Goal: Task Accomplishment & Management: Manage account settings

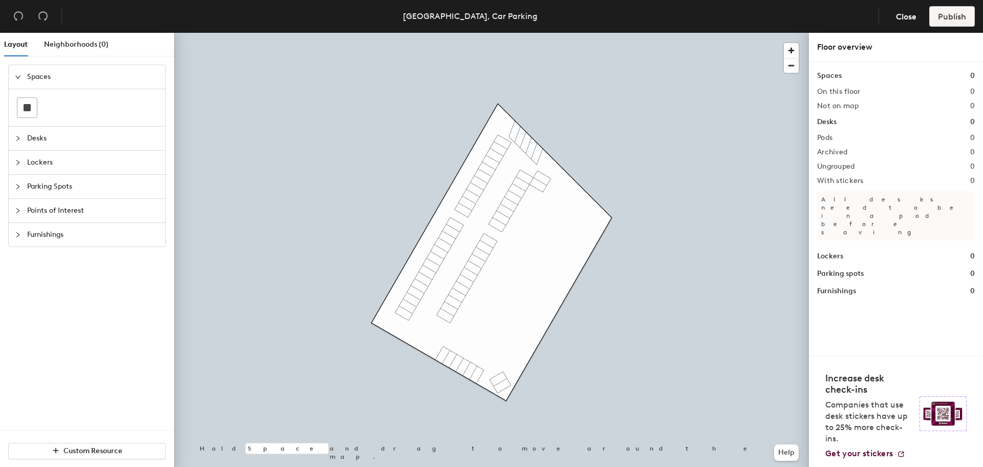
click at [17, 187] on icon "collapsed" at bounding box center [18, 186] width 6 height 6
click at [30, 179] on rect at bounding box center [27, 179] width 7 height 7
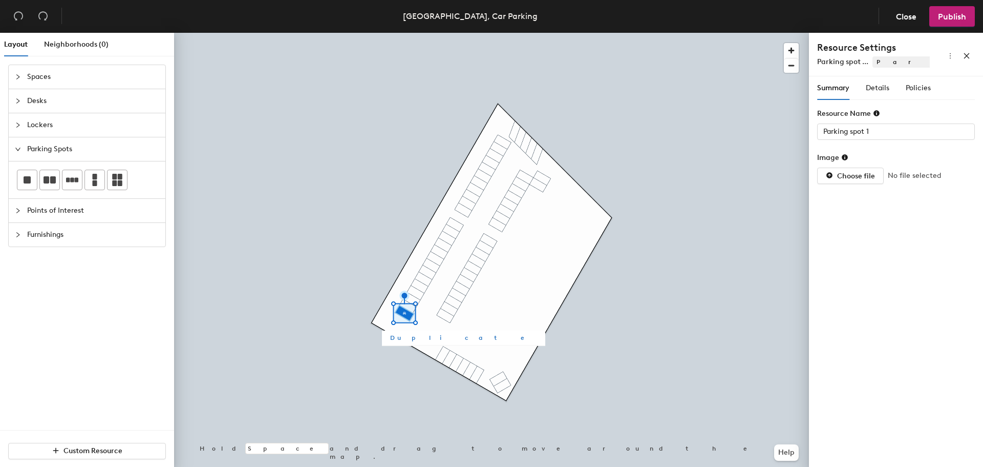
click at [412, 338] on span "Duplicate" at bounding box center [463, 337] width 147 height 9
type input "Parking spot 2"
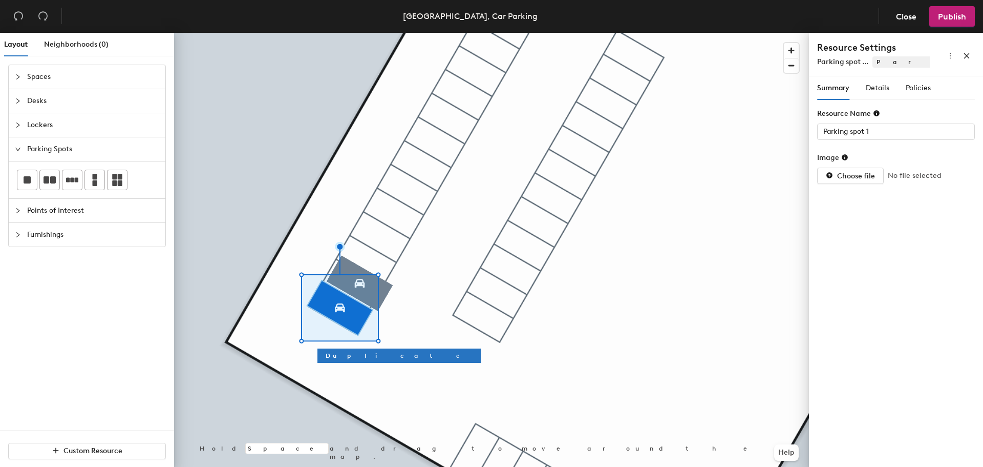
type input "Parking spot 2"
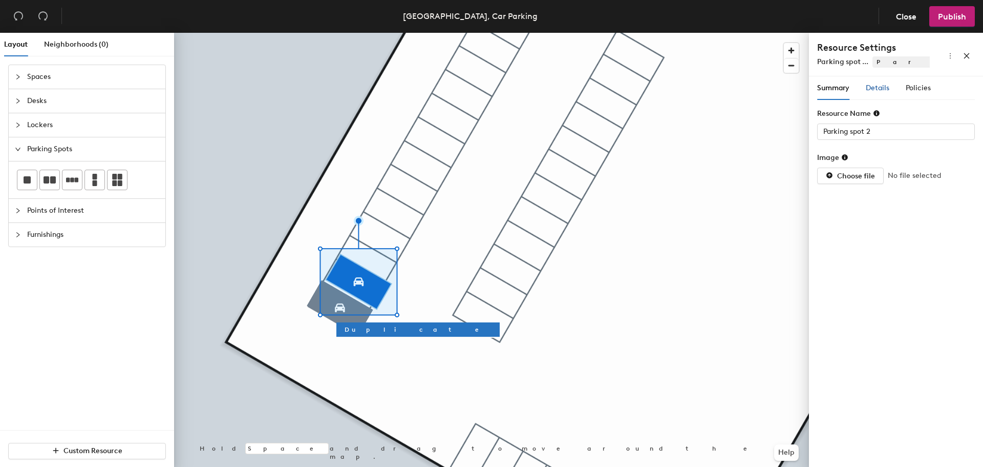
click at [885, 88] on span "Details" at bounding box center [878, 87] width 24 height 9
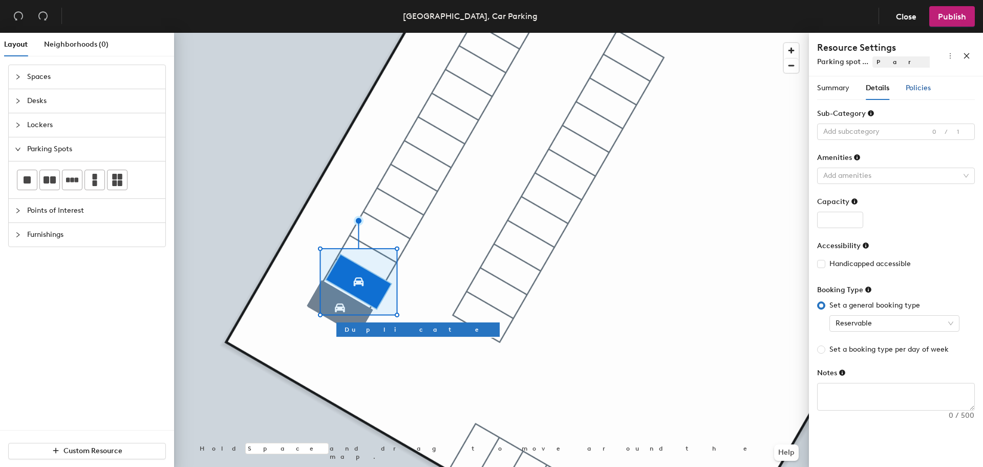
click at [906, 88] on span "Policies" at bounding box center [918, 87] width 25 height 9
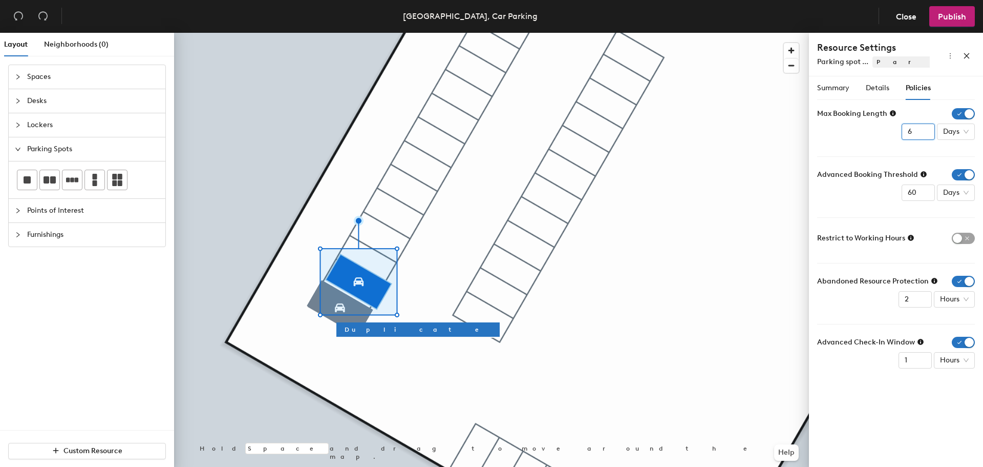
click at [925, 130] on input "6" at bounding box center [918, 131] width 33 height 16
type input "7"
click at [925, 130] on input "7" at bounding box center [918, 131] width 33 height 16
click at [968, 134] on span "Days" at bounding box center [956, 131] width 26 height 15
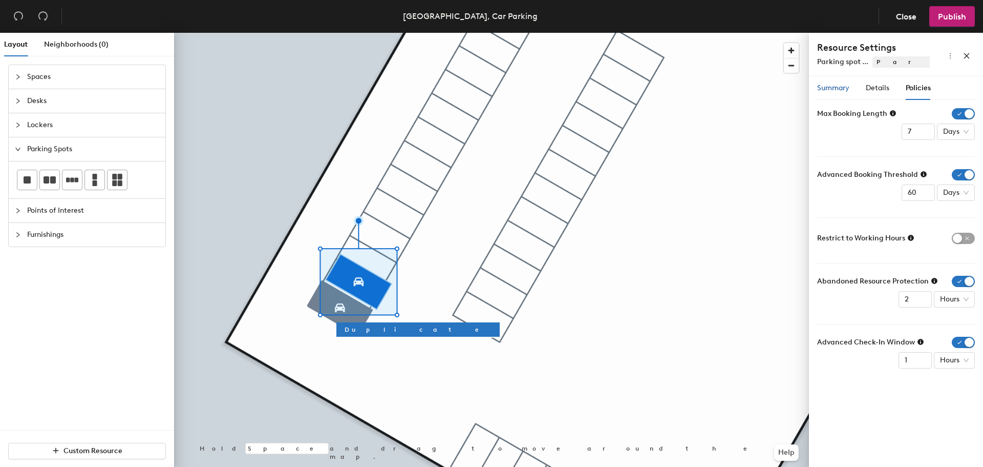
click at [843, 91] on span "Summary" at bounding box center [833, 87] width 32 height 9
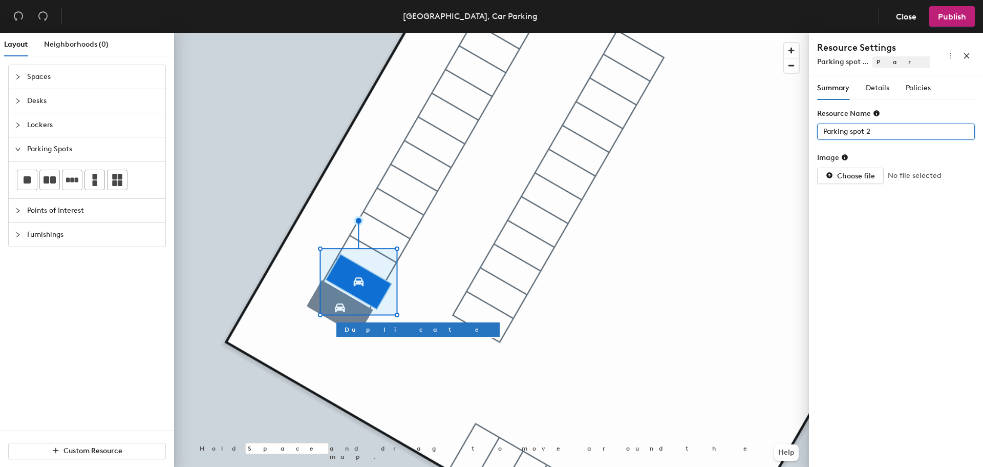
click at [872, 133] on input "Parking spot 2" at bounding box center [896, 131] width 158 height 16
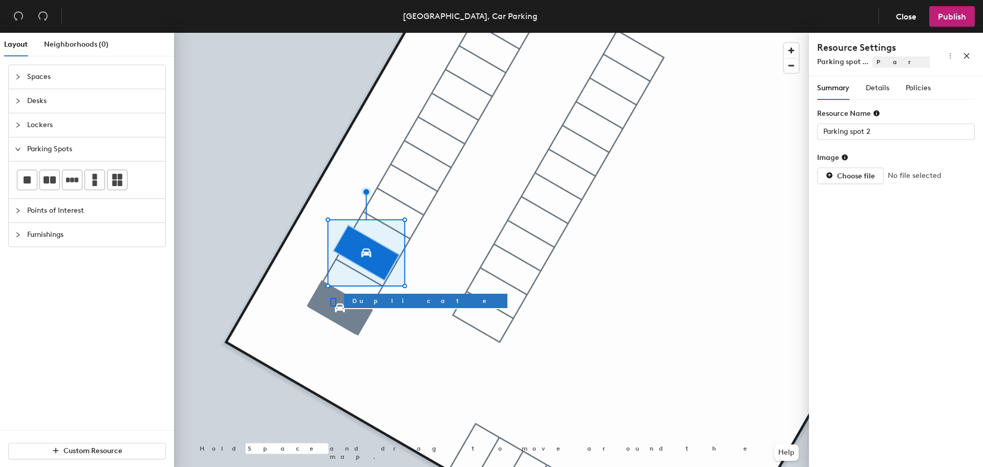
type input "Parking spot 1"
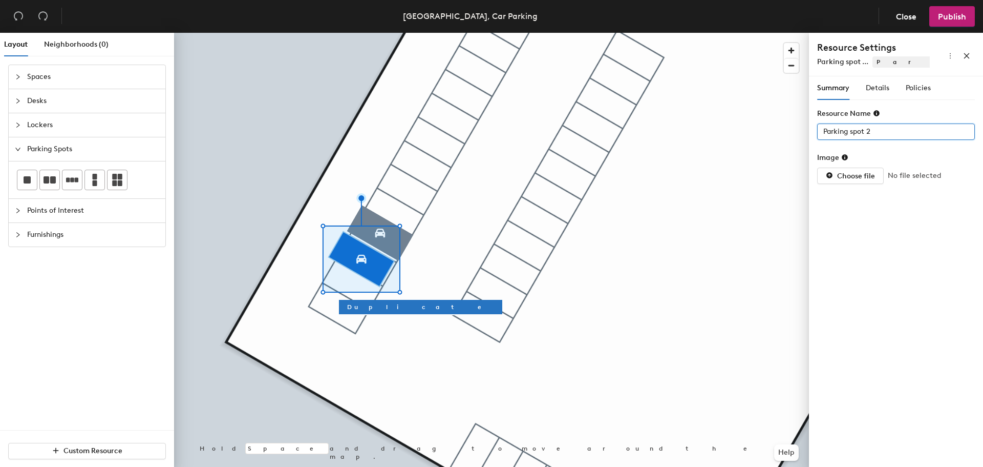
click at [871, 132] on input "Parking spot 2" at bounding box center [896, 131] width 158 height 16
click at [876, 130] on input "Parking spot 2" at bounding box center [896, 131] width 158 height 16
type input "P"
type input "Staff parking space 9"
click at [880, 90] on span "Details" at bounding box center [878, 87] width 24 height 9
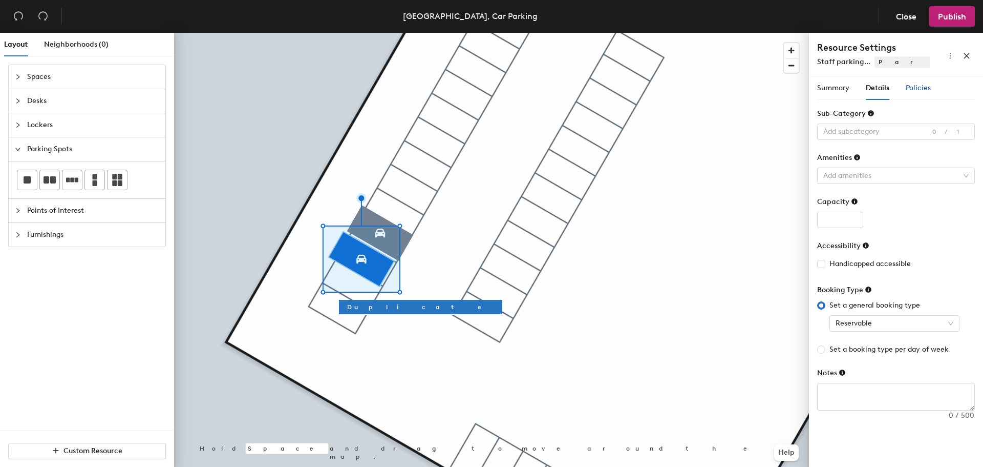
click at [925, 91] on span "Policies" at bounding box center [918, 87] width 25 height 9
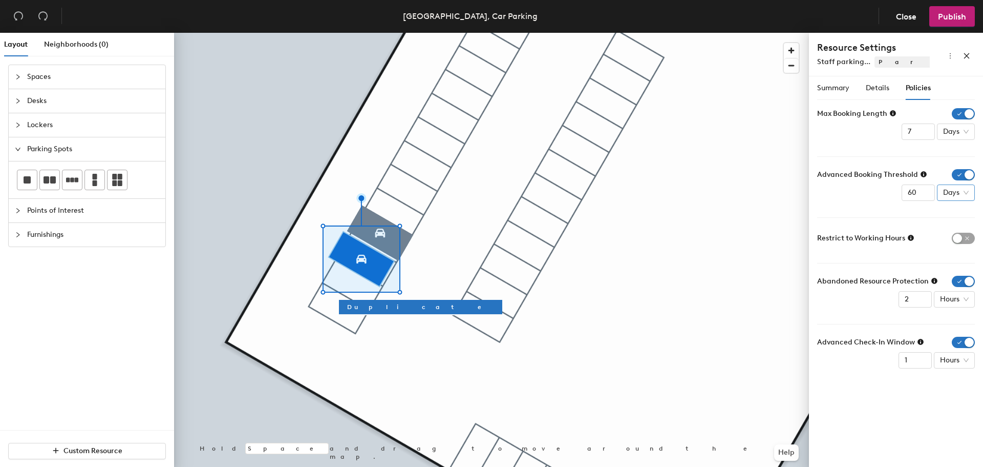
click at [965, 194] on span "Days" at bounding box center [956, 192] width 26 height 15
click at [956, 260] on div "Weeks" at bounding box center [958, 262] width 27 height 11
click at [920, 199] on input "60" at bounding box center [912, 192] width 33 height 16
type input "1"
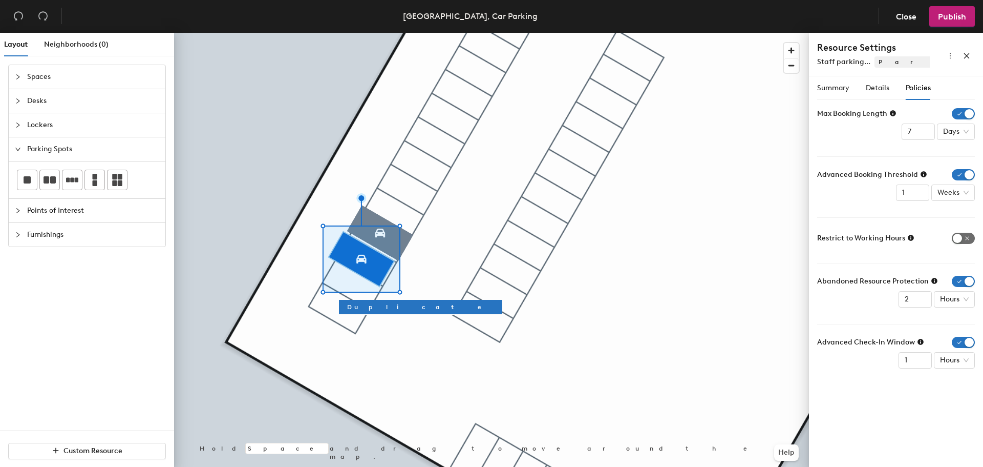
click at [959, 240] on span "button" at bounding box center [963, 237] width 23 height 11
click at [969, 305] on div "Hours" at bounding box center [954, 299] width 41 height 16
click at [958, 336] on div "Hours" at bounding box center [955, 335] width 27 height 11
click at [917, 301] on input "2" at bounding box center [915, 299] width 33 height 16
type input "3"
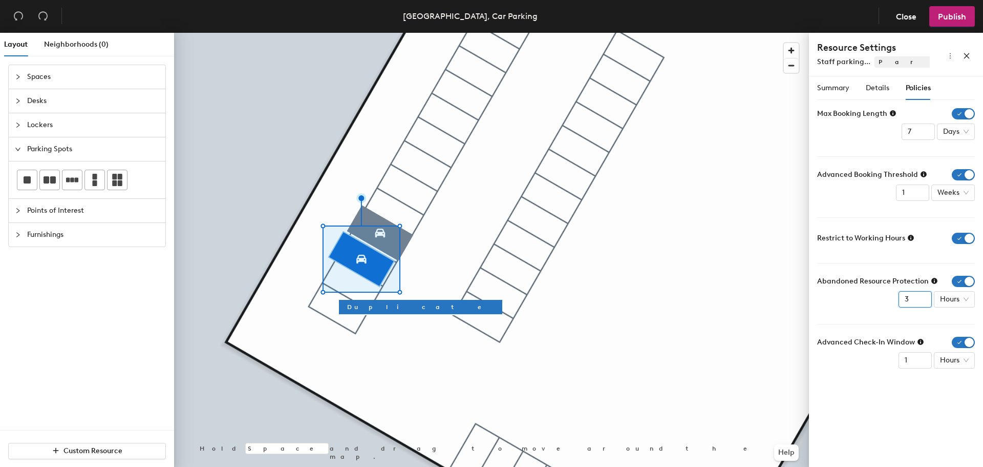
click at [923, 295] on input "3" at bounding box center [915, 299] width 33 height 16
click at [945, 22] on button "Publish" at bounding box center [952, 16] width 46 height 20
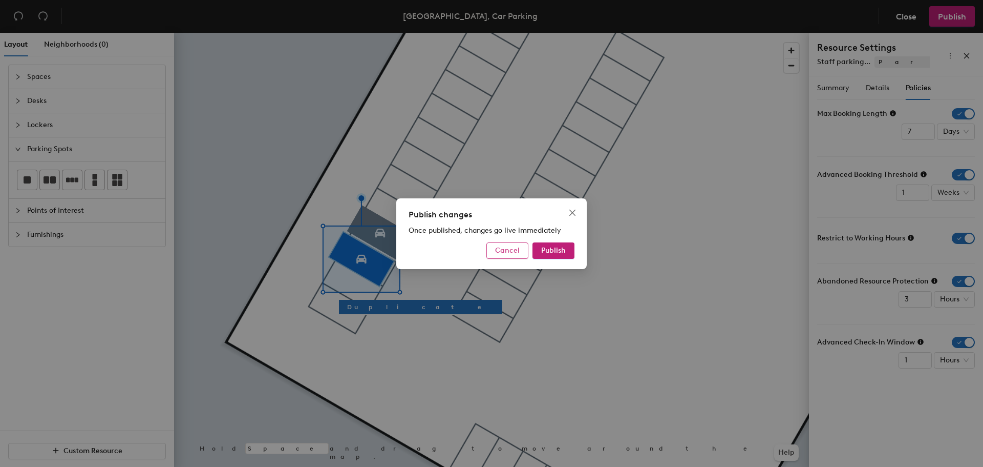
click at [507, 248] on span "Cancel" at bounding box center [507, 250] width 25 height 9
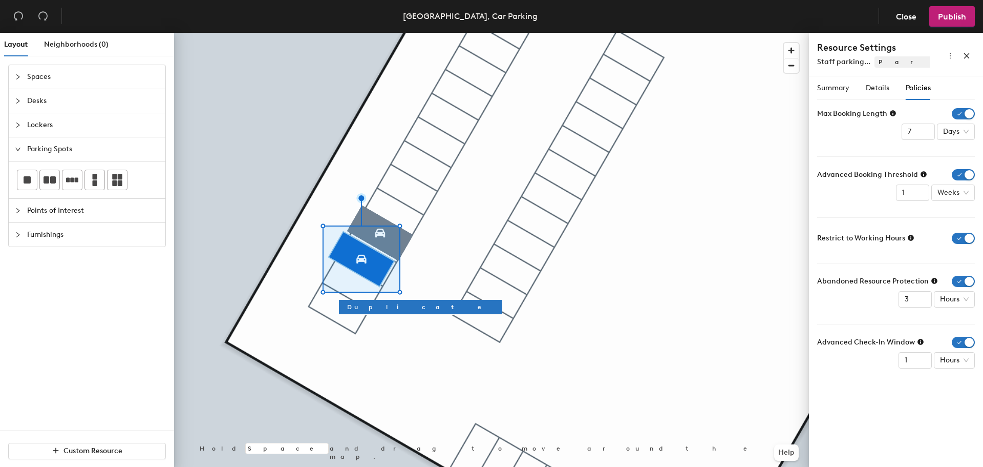
click at [588, 33] on div at bounding box center [491, 33] width 635 height 0
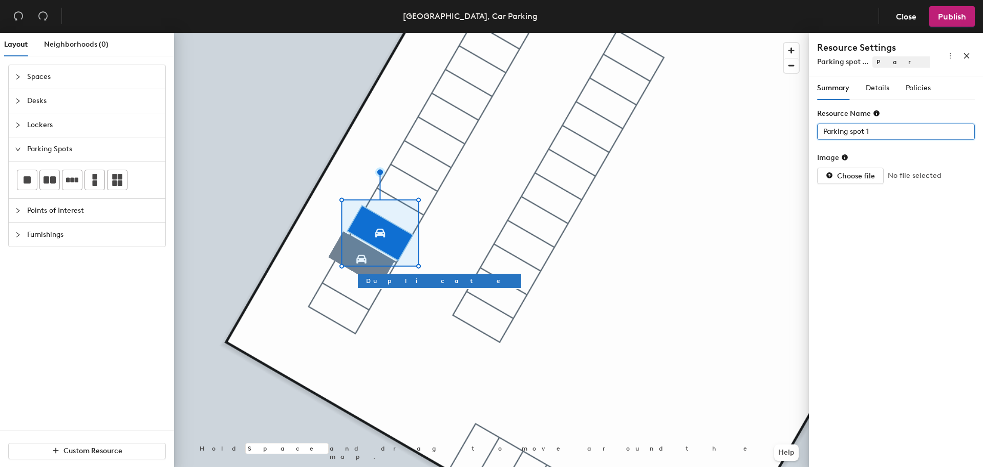
click at [822, 131] on input "Parking spot 1" at bounding box center [896, 131] width 158 height 16
type input "Staff parking space 10"
click at [920, 92] on span "Policies" at bounding box center [918, 87] width 25 height 9
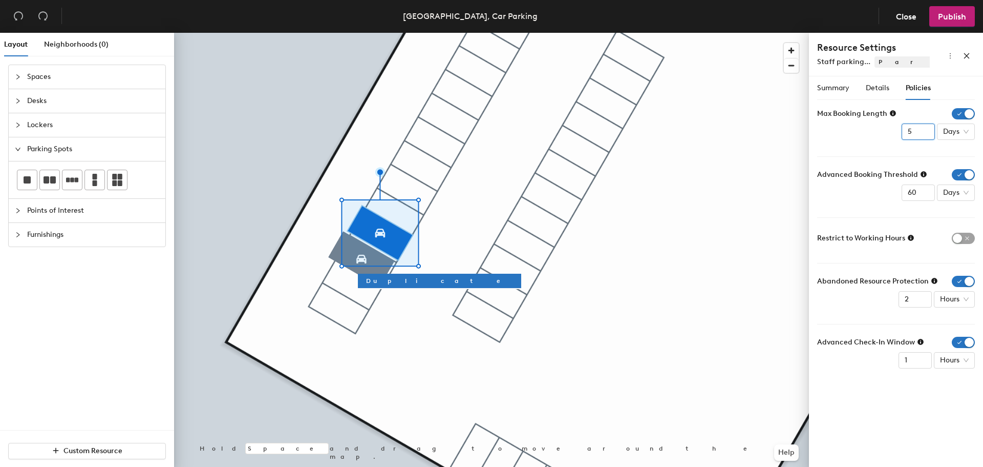
click at [929, 133] on input "5" at bounding box center [918, 131] width 33 height 16
click at [928, 130] on input "6" at bounding box center [918, 131] width 33 height 16
type input "7"
click at [928, 129] on input "7" at bounding box center [918, 131] width 33 height 16
click at [916, 192] on input "60" at bounding box center [918, 192] width 33 height 16
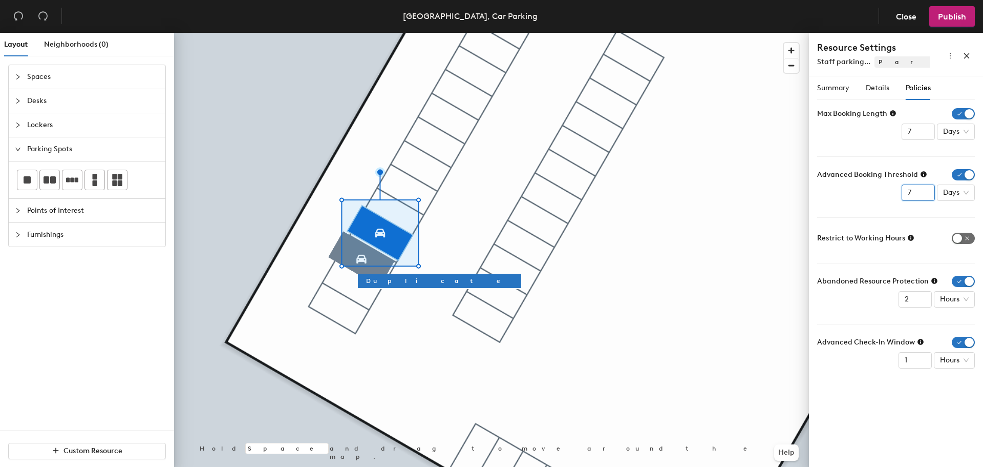
type input "7"
click at [959, 238] on span "button" at bounding box center [963, 237] width 23 height 11
click at [922, 300] on input "1" at bounding box center [915, 299] width 33 height 16
click at [925, 294] on input "2" at bounding box center [915, 299] width 33 height 16
type input "3"
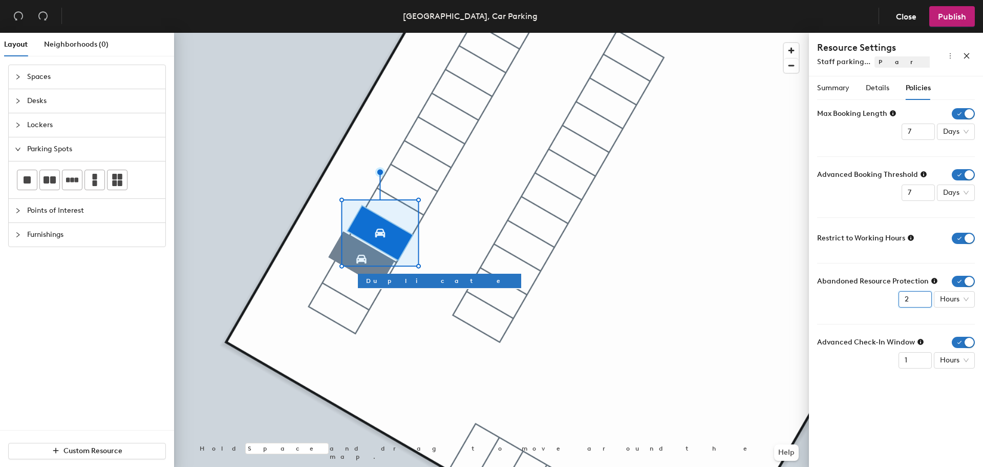
click at [925, 294] on input "3" at bounding box center [915, 299] width 33 height 16
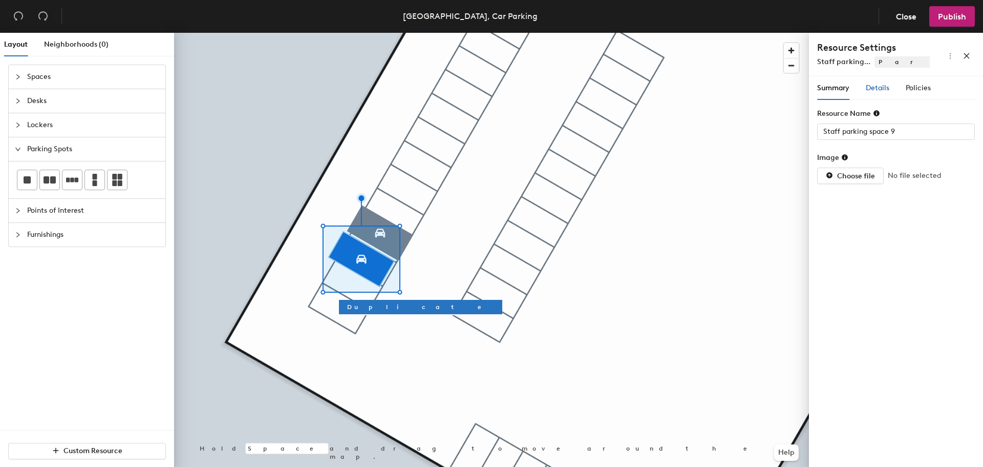
click at [882, 92] on div "Details" at bounding box center [878, 87] width 24 height 11
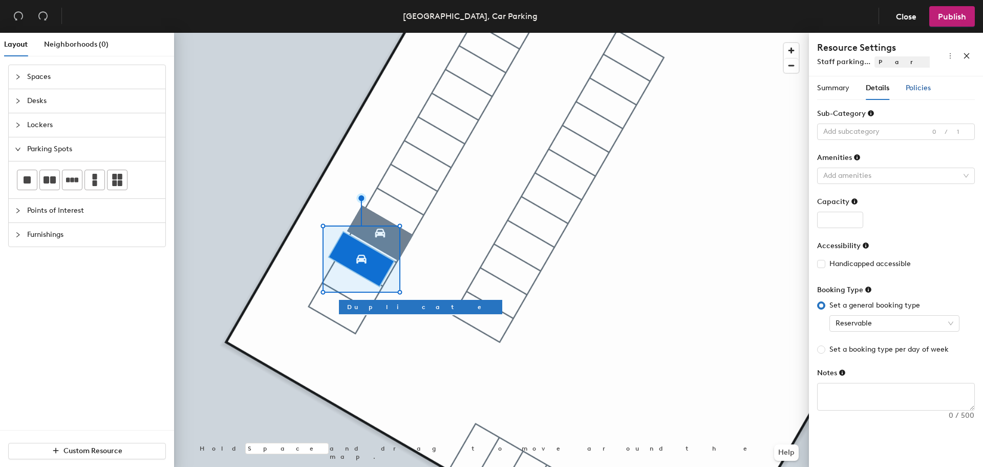
click at [917, 88] on span "Policies" at bounding box center [918, 87] width 25 height 9
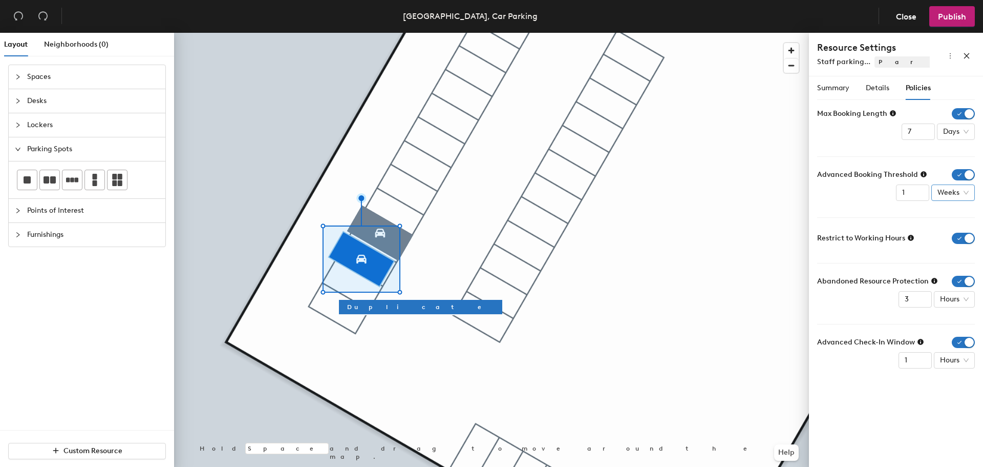
click at [968, 195] on span "Weeks" at bounding box center [953, 192] width 31 height 15
click at [961, 245] on div "Days" at bounding box center [953, 245] width 27 height 11
click at [926, 189] on input "2" at bounding box center [918, 192] width 33 height 16
click at [926, 189] on input "3" at bounding box center [918, 192] width 33 height 16
click at [926, 189] on input "4" at bounding box center [918, 192] width 33 height 16
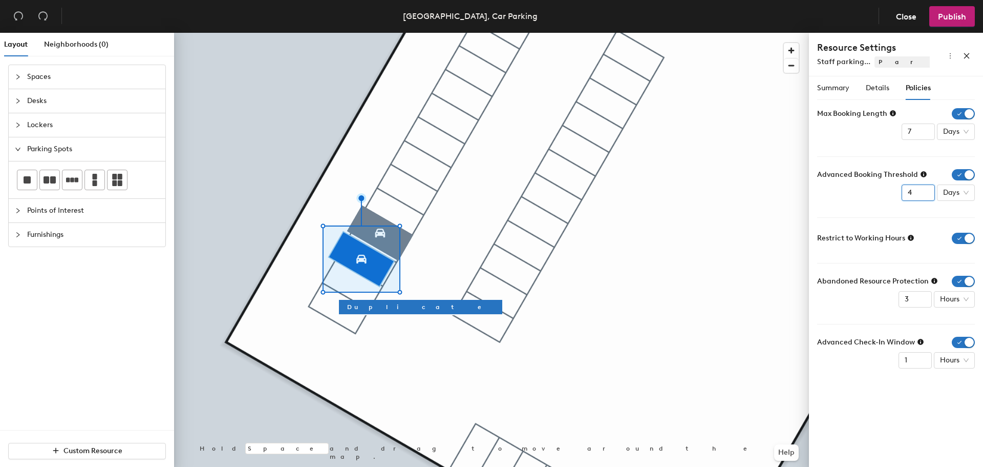
click at [926, 189] on input "5" at bounding box center [918, 192] width 33 height 16
click at [926, 189] on input "6" at bounding box center [918, 192] width 33 height 16
type input "7"
click at [926, 189] on input "7" at bounding box center [918, 192] width 33 height 16
